Goal: Information Seeking & Learning: Understand process/instructions

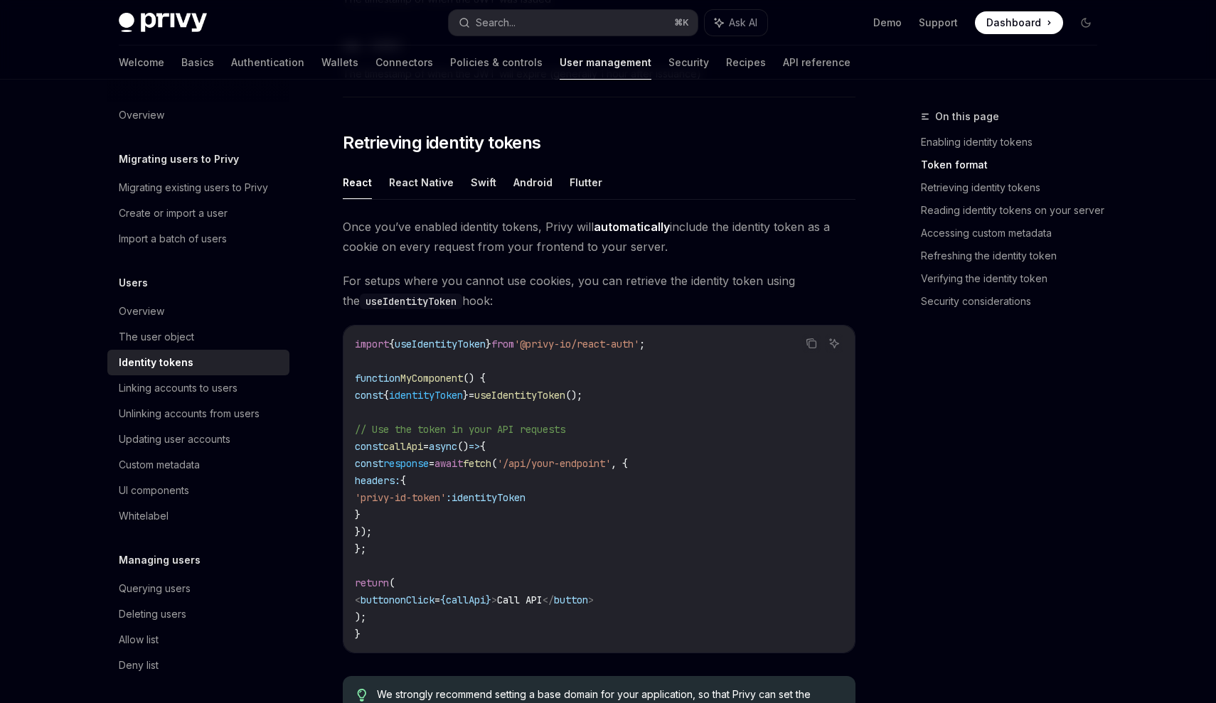
scroll to position [1114, 0]
click at [486, 378] on span "() {" at bounding box center [474, 376] width 23 height 13
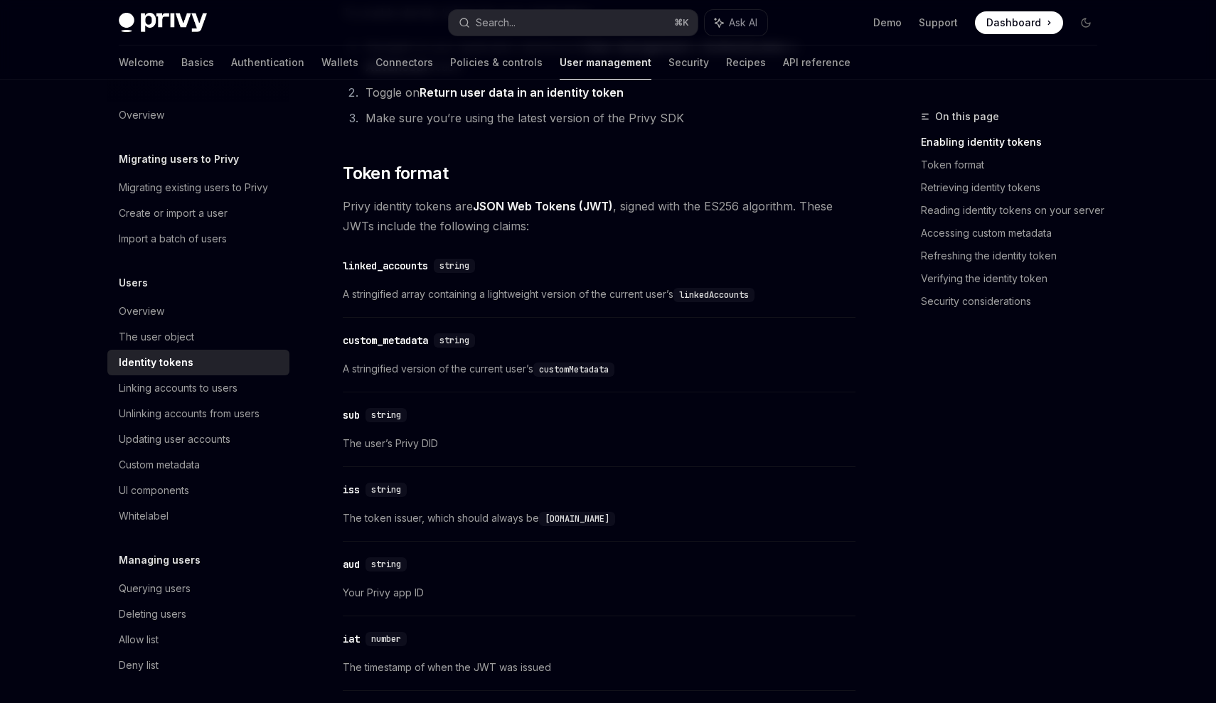
scroll to position [393, 0]
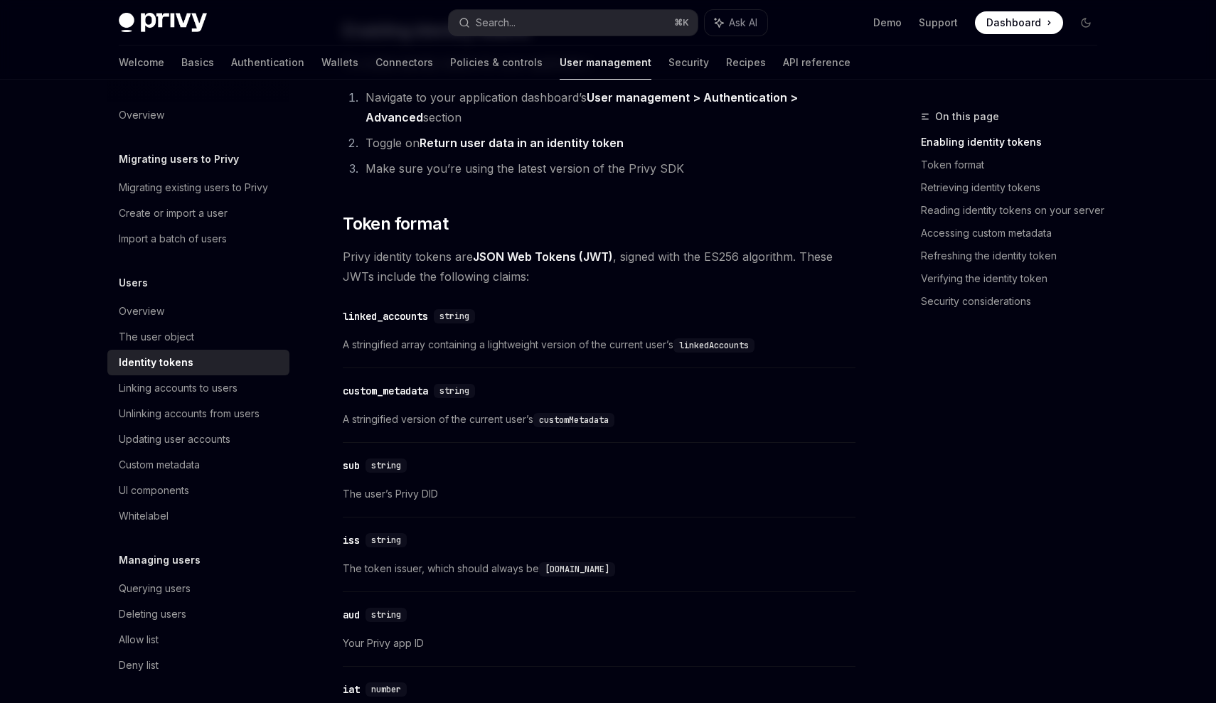
click at [577, 422] on code "customMetadata" at bounding box center [573, 420] width 81 height 14
copy code "customMetadata"
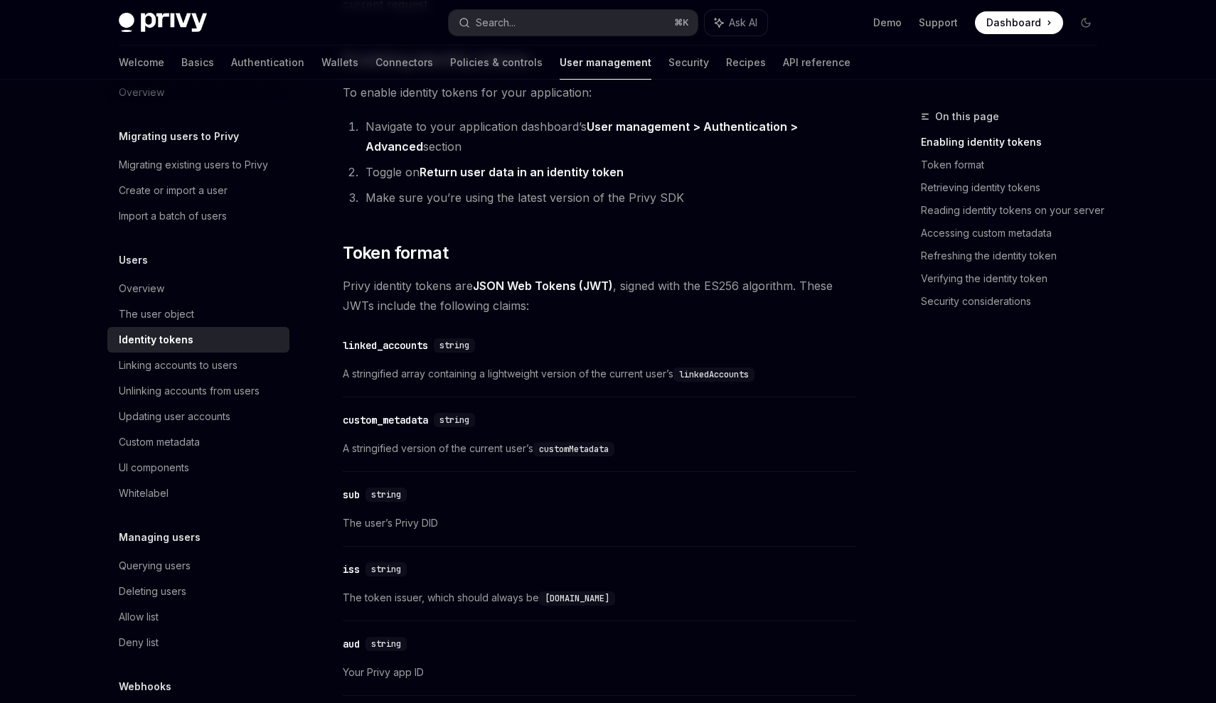
scroll to position [369, 0]
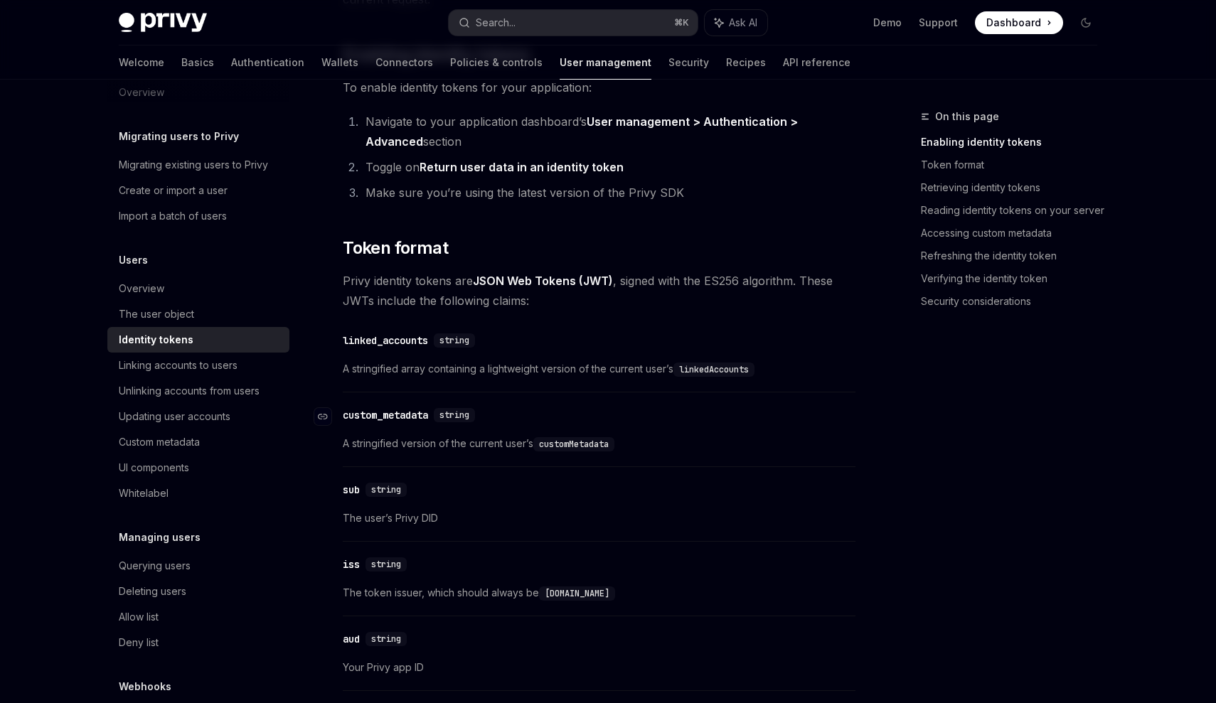
click at [421, 416] on div "custom_metadata" at bounding box center [385, 415] width 85 height 14
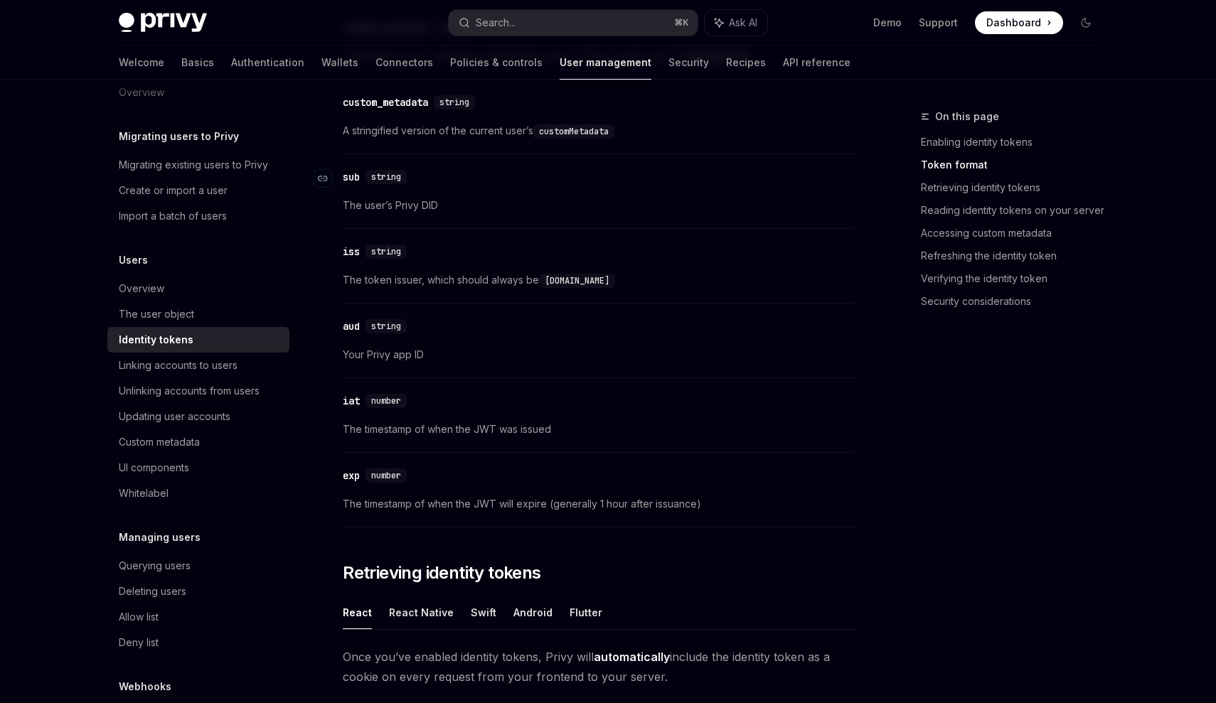
click at [349, 178] on div "sub" at bounding box center [351, 177] width 17 height 14
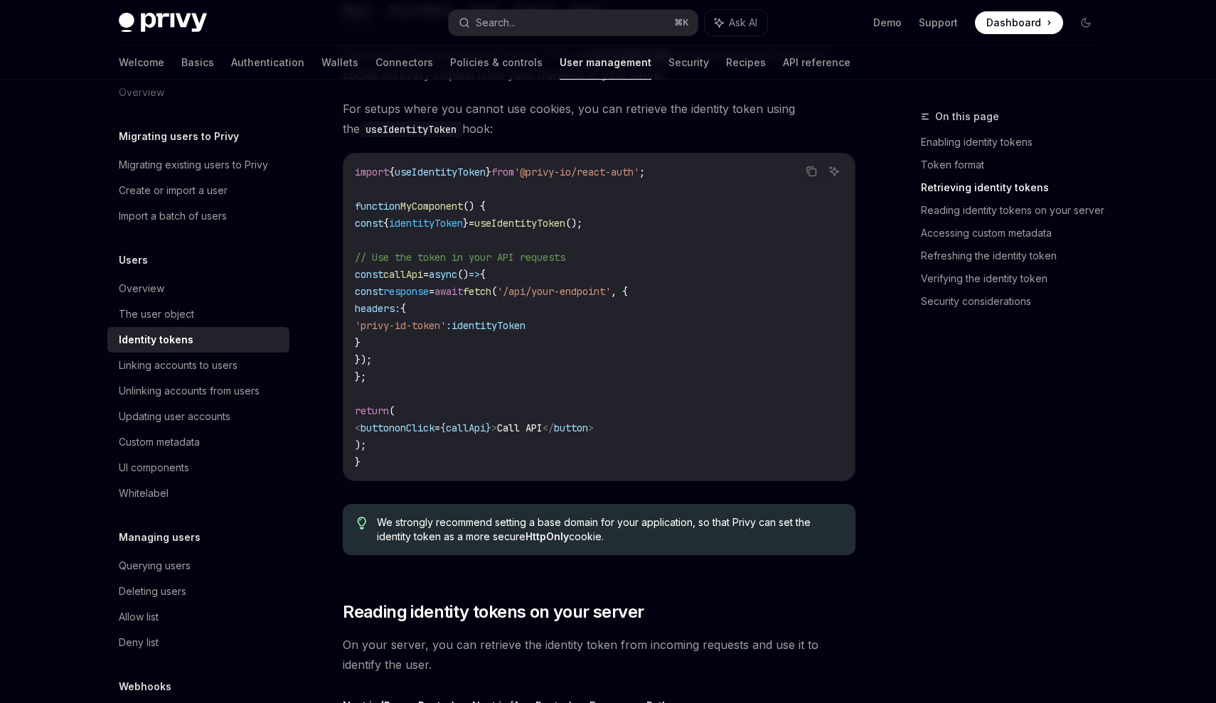
scroll to position [1285, 0]
drag, startPoint x: 646, startPoint y: 223, endPoint x: 408, endPoint y: 220, distance: 238.2
click at [408, 220] on code "import { useIdentityToken } from '@privy-io/react-auth' ; function MyComponent …" at bounding box center [599, 315] width 488 height 307
click at [629, 173] on span "'@privy-io/react-auth'" at bounding box center [576, 170] width 125 height 13
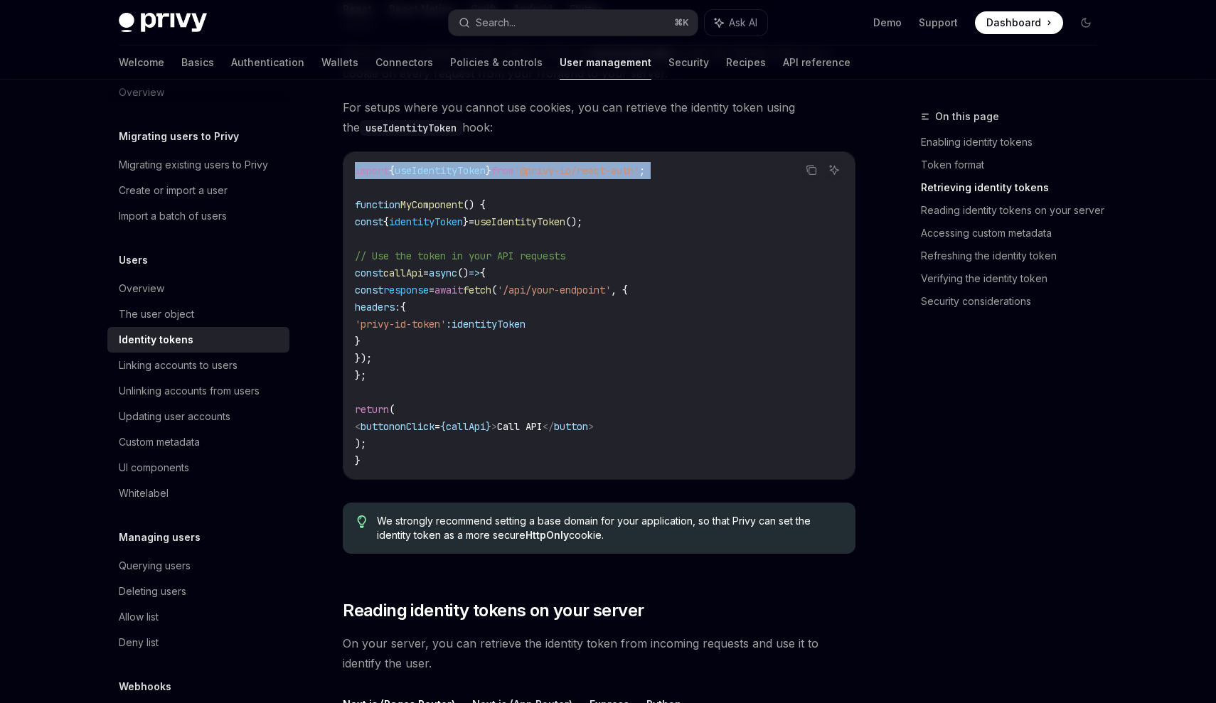
click at [629, 173] on span "'@privy-io/react-auth'" at bounding box center [576, 170] width 125 height 13
copy code "import { useIdentityToken } from '@privy-io/react-auth' ;"
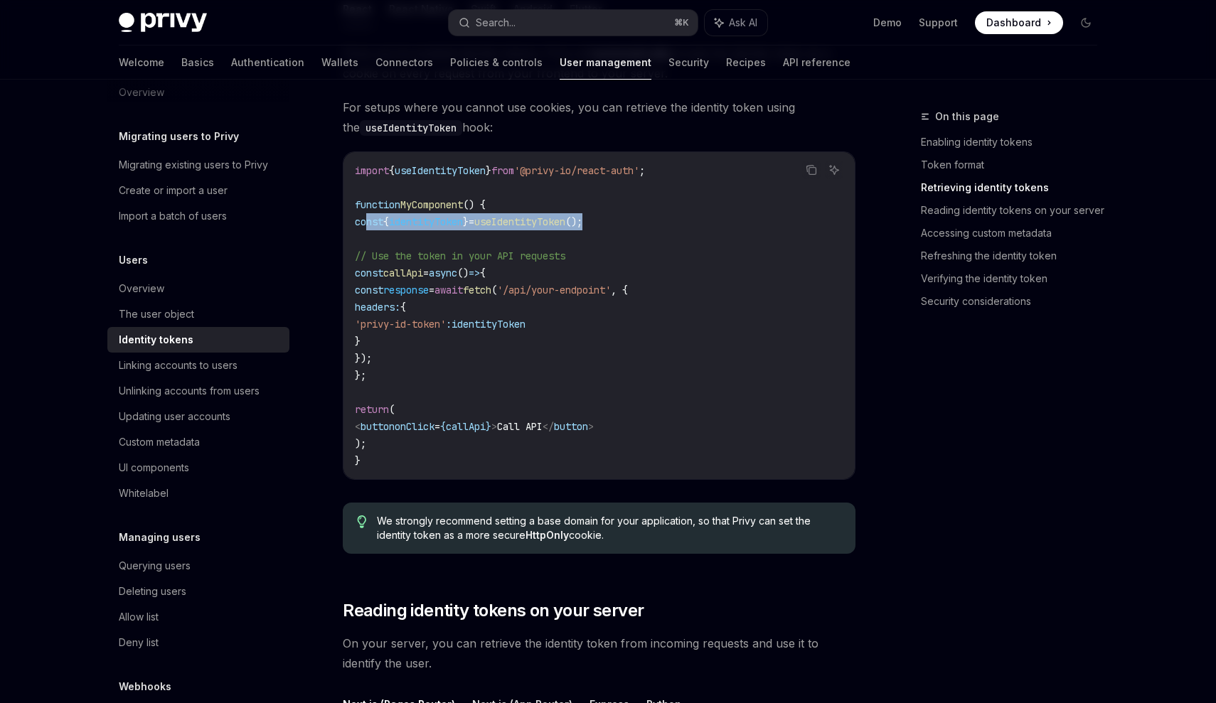
drag, startPoint x: 653, startPoint y: 225, endPoint x: 370, endPoint y: 224, distance: 283.7
click at [370, 224] on code "import { useIdentityToken } from '@privy-io/react-auth' ; function MyComponent …" at bounding box center [599, 315] width 488 height 307
copy span "const { identityToken } = useIdentityToken ();"
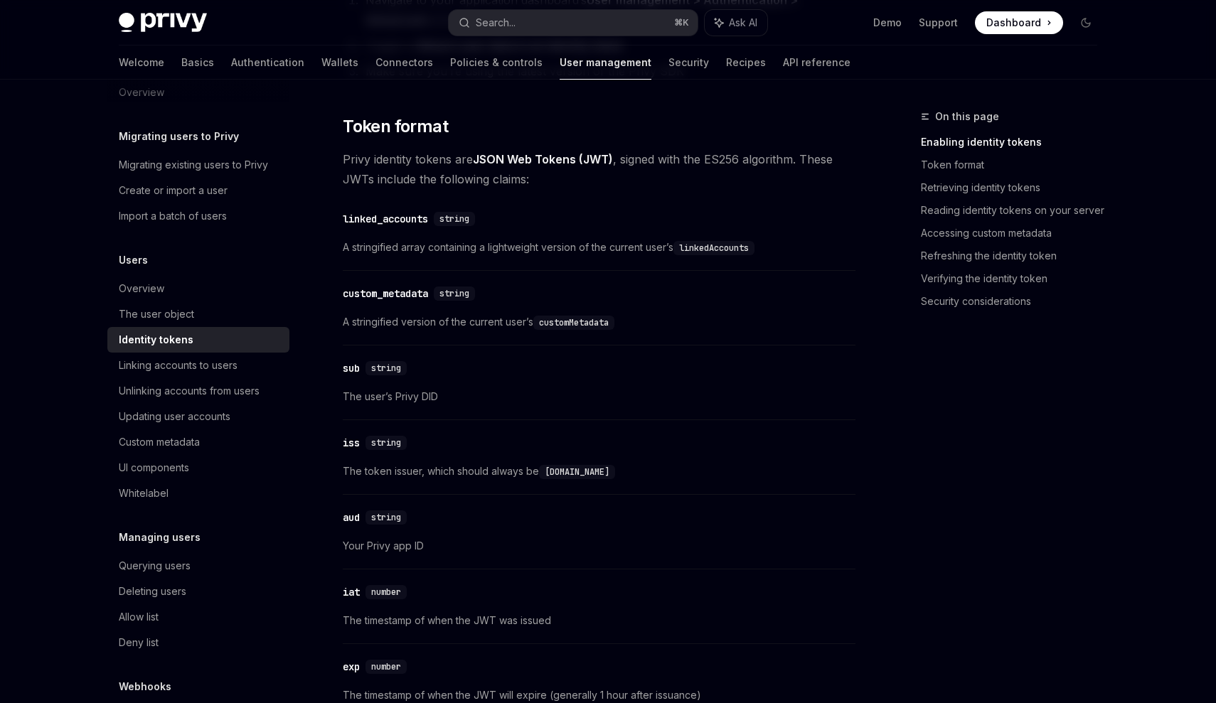
scroll to position [448, 0]
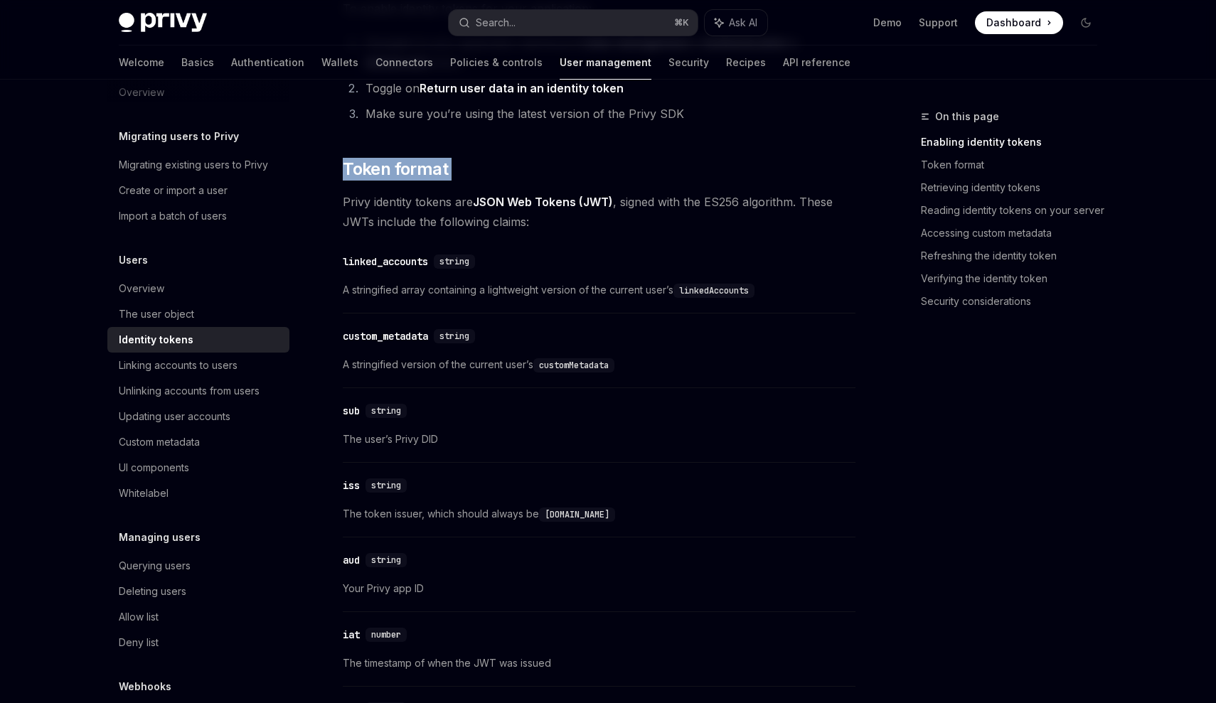
drag, startPoint x: 347, startPoint y: 156, endPoint x: 482, endPoint y: 182, distance: 137.6
